Goal: Use online tool/utility: Utilize a website feature to perform a specific function

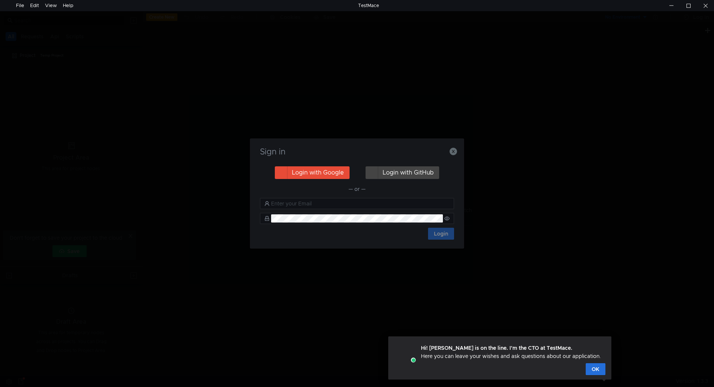
click at [282, 174] on button "Login with Google" at bounding box center [312, 172] width 75 height 13
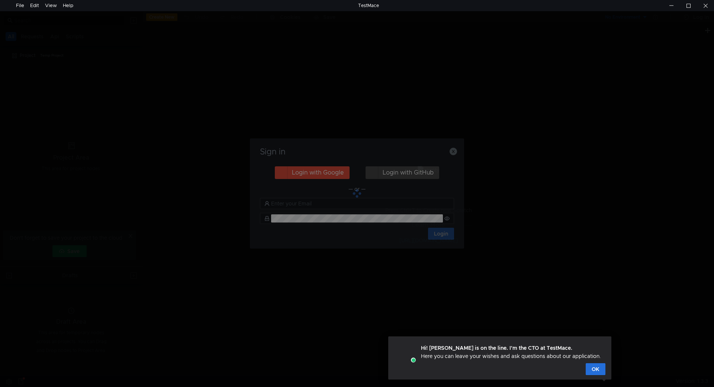
click at [451, 152] on div at bounding box center [357, 193] width 214 height 110
click at [594, 370] on button "OK" at bounding box center [596, 369] width 20 height 12
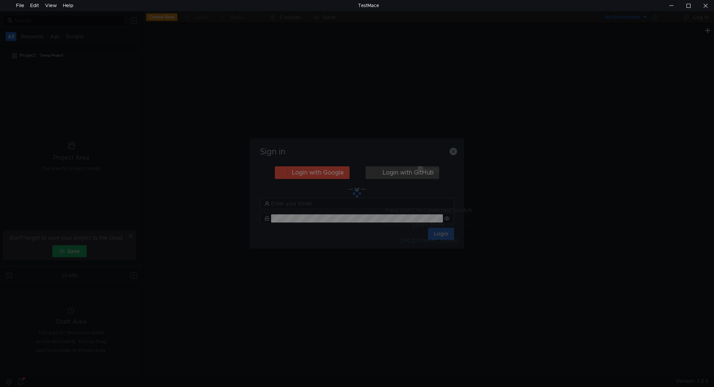
click at [362, 193] on div at bounding box center [357, 193] width 214 height 110
click at [705, 9] on div at bounding box center [705, 5] width 17 height 11
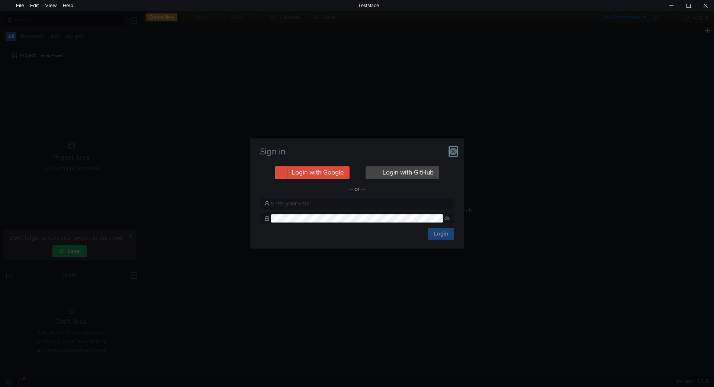
click at [455, 150] on icon "button" at bounding box center [453, 151] width 7 height 7
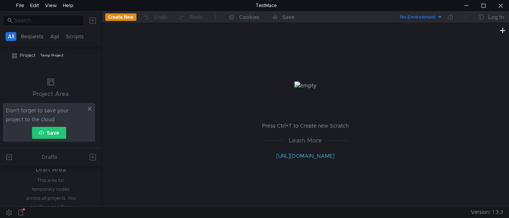
click at [91, 107] on icon at bounding box center [89, 108] width 5 height 5
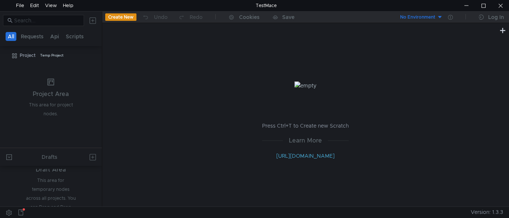
click at [12, 36] on button "All" at bounding box center [11, 36] width 11 height 9
click at [114, 19] on button "Create New" at bounding box center [120, 16] width 31 height 7
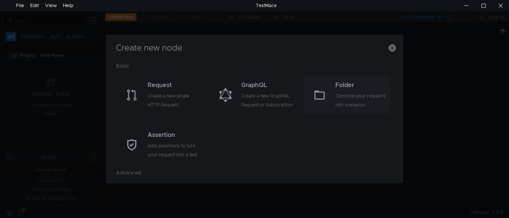
click at [336, 97] on div "Combine your requests into scenarios" at bounding box center [361, 100] width 53 height 18
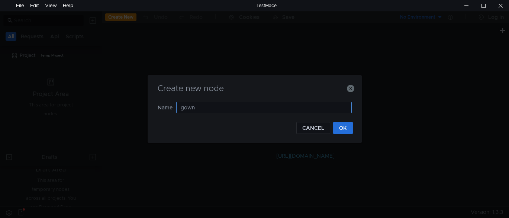
type input "gowno"
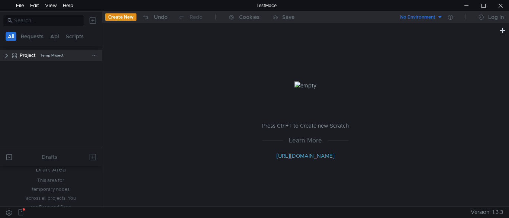
click at [4, 56] on clr-icon at bounding box center [7, 56] width 6 height 6
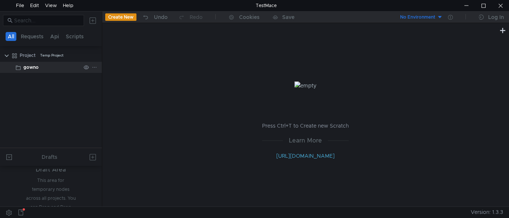
click at [18, 68] on clr-icon at bounding box center [18, 68] width 6 height 6
click at [38, 70] on div "gowno" at bounding box center [30, 67] width 15 height 11
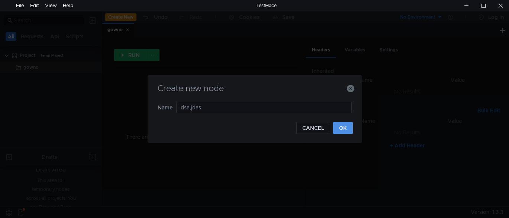
type input "dsa;jdas"
click at [344, 129] on button "OK" at bounding box center [343, 128] width 20 height 12
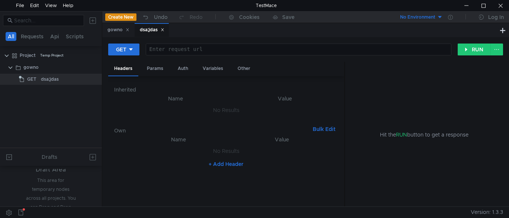
click at [197, 53] on div at bounding box center [297, 55] width 305 height 18
paste textarea "[URL]"
type textarea "[URL]"
click at [152, 65] on div "Params" at bounding box center [155, 69] width 28 height 14
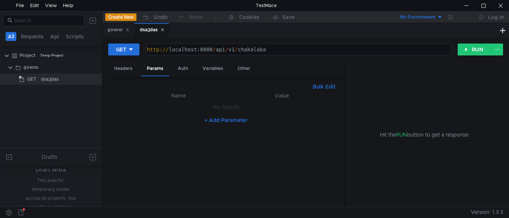
click at [187, 95] on th "Name" at bounding box center [178, 95] width 105 height 9
click at [220, 119] on button "+ Add Parameter" at bounding box center [226, 120] width 49 height 9
click at [183, 110] on div at bounding box center [183, 115] width 98 height 18
type textarea "customer_id=11"
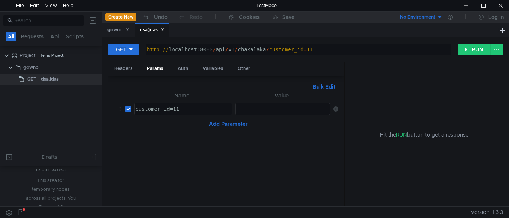
click at [273, 70] on div "Headers Params Auth Variables Other" at bounding box center [226, 69] width 236 height 15
click at [471, 49] on button "RUN" at bounding box center [474, 50] width 33 height 12
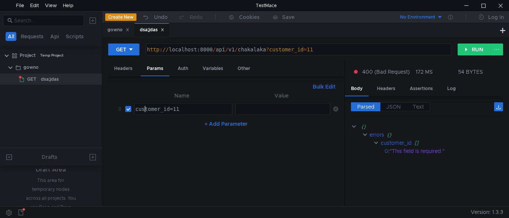
click at [146, 111] on div "customer_id=11" at bounding box center [183, 115] width 98 height 18
click at [165, 110] on div "customer_id=11" at bounding box center [183, 115] width 98 height 18
drag, startPoint x: 381, startPoint y: 144, endPoint x: 411, endPoint y: 143, distance: 29.8
click at [411, 143] on div "customer_id" at bounding box center [396, 143] width 31 height 8
copy div "customer_id"
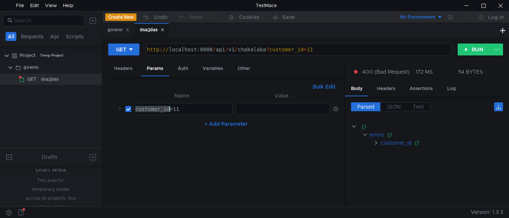
drag, startPoint x: 136, startPoint y: 111, endPoint x: 169, endPoint y: 113, distance: 33.1
click at [169, 113] on div "customer_id=11" at bounding box center [183, 115] width 98 height 18
click at [194, 112] on div "customer_id=11" at bounding box center [183, 115] width 98 height 18
click at [470, 50] on button "RUN" at bounding box center [474, 50] width 33 height 12
click at [390, 107] on span "JSON" at bounding box center [393, 106] width 15 height 7
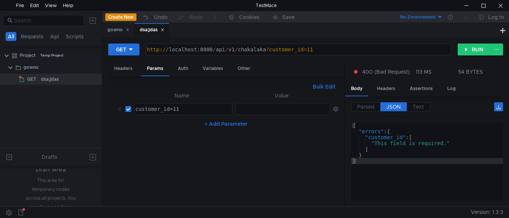
click at [394, 106] on span "JSON" at bounding box center [393, 106] width 15 height 7
click at [186, 111] on div "customer_id=11" at bounding box center [183, 115] width 98 height 18
click at [125, 70] on div "Headers" at bounding box center [123, 69] width 30 height 14
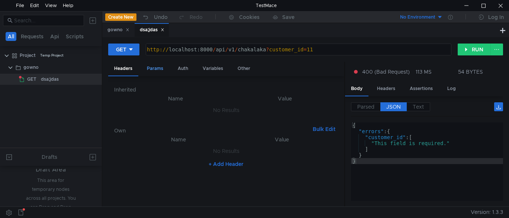
click at [150, 67] on div "Params" at bounding box center [155, 69] width 28 height 14
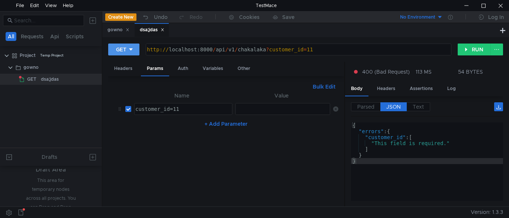
click at [131, 53] on div at bounding box center [130, 49] width 5 height 8
click at [134, 52] on div at bounding box center [254, 109] width 509 height 218
click at [391, 85] on div "Headers" at bounding box center [386, 89] width 30 height 14
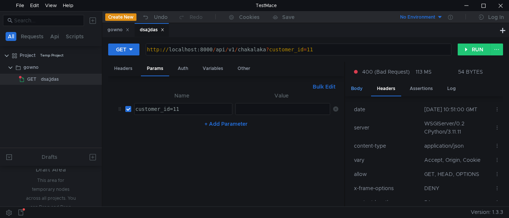
click at [362, 87] on div "Body" at bounding box center [356, 89] width 23 height 14
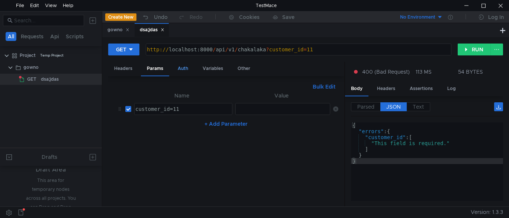
click at [181, 69] on div "Auth" at bounding box center [183, 69] width 22 height 14
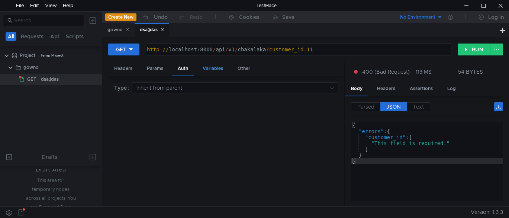
click at [203, 68] on div "Variables" at bounding box center [213, 69] width 32 height 14
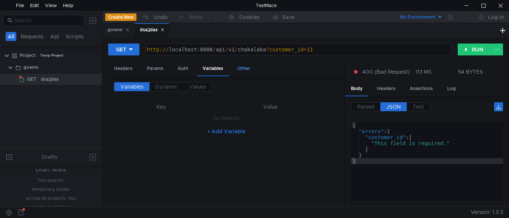
click at [250, 67] on div "Other" at bounding box center [244, 69] width 25 height 14
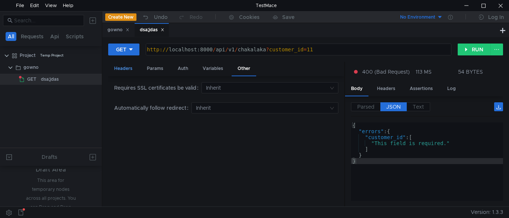
click at [132, 68] on div "Headers" at bounding box center [123, 69] width 30 height 14
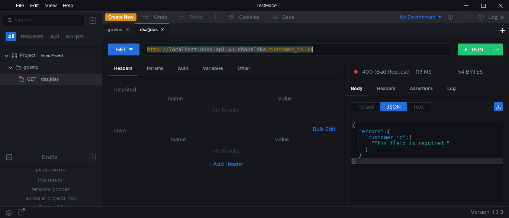
drag, startPoint x: 147, startPoint y: 50, endPoint x: 328, endPoint y: 54, distance: 181.5
click at [328, 54] on div "http:// localhost:8000 / api / v1 / chakalaka ? customer_id = 11" at bounding box center [297, 55] width 305 height 18
click at [317, 50] on div "http:// localhost:8000 / api / v1 / chakalaka ? customer_id = 11" at bounding box center [298, 49] width 305 height 11
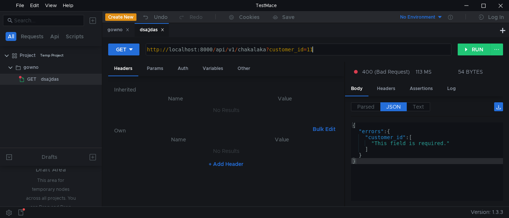
click at [284, 50] on div "http:// localhost:8000 / api / v1 / chakalaka ? customer_id = 11" at bounding box center [297, 55] width 305 height 18
click at [318, 49] on div "http:// localhost:8000 / api / v1 / chakalaka ? customer_id = 11" at bounding box center [297, 55] width 305 height 18
click at [316, 53] on div "http:// localhost:8000 / api / v1 / chakalaka ? customer_id = 11" at bounding box center [297, 55] width 305 height 18
click at [477, 48] on button "RUN" at bounding box center [474, 50] width 33 height 12
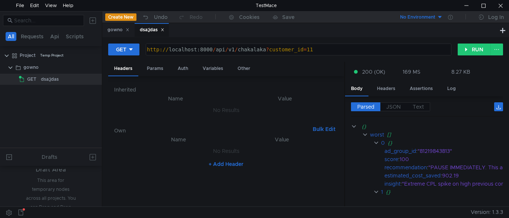
click at [332, 48] on div "http:// localhost:8000 / api / v1 / chakalaka ? customer_id = 11" at bounding box center [297, 55] width 305 height 18
type textarea "[URL]"
click at [468, 51] on button "RUN" at bounding box center [474, 50] width 33 height 12
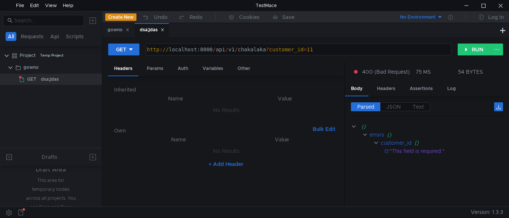
click at [365, 44] on div "[URL] http:// localhost:8000 / api / v1 / chakalaka ? customer_id = 11 הההההההה…" at bounding box center [299, 50] width 306 height 12
click at [364, 49] on div "http:// localhost:8000 / api / v1 / chakalaka ? customer_id = 11" at bounding box center [297, 55] width 305 height 18
click at [468, 52] on button "RUN" at bounding box center [474, 50] width 33 height 12
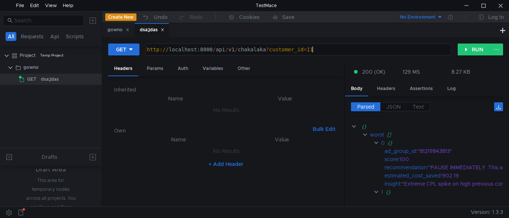
click at [399, 48] on div "http:// localhost:8000 / api / v1 / chakalaka ? customer_id = 11" at bounding box center [297, 55] width 305 height 18
click at [467, 49] on button "RUN" at bounding box center [474, 50] width 33 height 12
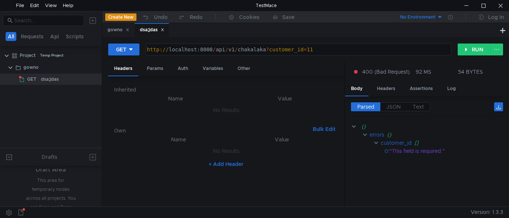
click at [397, 52] on div "http:// localhost:8000 / api / v1 / chakalaka ? customer_id = 11" at bounding box center [297, 55] width 305 height 18
click at [469, 51] on button "RUN" at bounding box center [474, 50] width 33 height 12
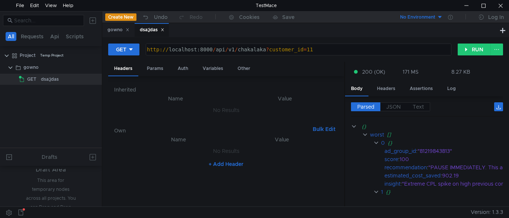
click at [388, 52] on div "http:// localhost:8000 / api / v1 / chakalaka ? customer_id = 11" at bounding box center [297, 55] width 305 height 18
click at [467, 52] on button "RUN" at bounding box center [474, 50] width 33 height 12
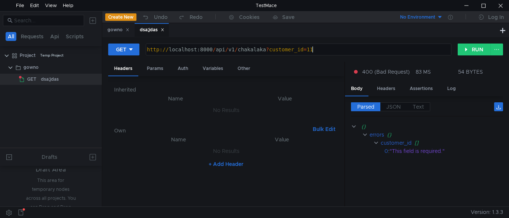
click at [370, 54] on div "http:// localhost:8000 / api / v1 / chakalaka ? customer_id = 11" at bounding box center [297, 55] width 305 height 18
click at [468, 52] on button "RUN" at bounding box center [474, 50] width 33 height 12
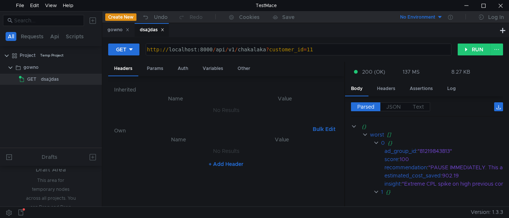
click at [344, 46] on div "http:// localhost:8000 / api / v1 / chakalaka ? customer_id = 11" at bounding box center [297, 55] width 305 height 18
click at [150, 65] on div "Params" at bounding box center [155, 69] width 28 height 14
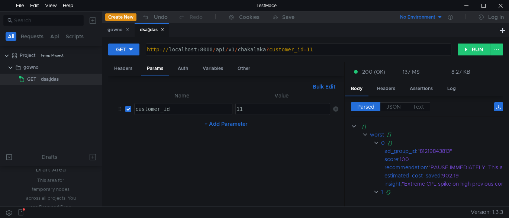
click at [335, 51] on div "http:// localhost:8000 / api / v1 / chakalaka ? customer_id = 11" at bounding box center [297, 55] width 305 height 18
click at [497, 8] on div at bounding box center [500, 5] width 17 height 11
